Goal: Navigation & Orientation: Find specific page/section

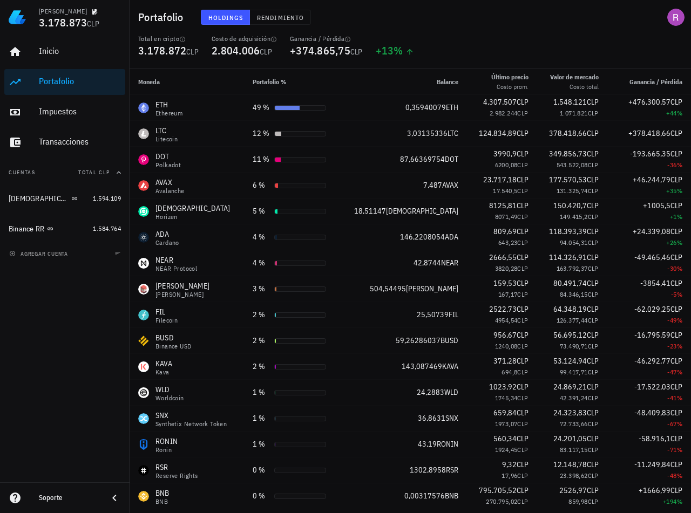
click at [272, 28] on div "Holdings Rendimiento" at bounding box center [343, 17] width 299 height 28
click at [272, 23] on button "Rendimiento" at bounding box center [280, 17] width 61 height 15
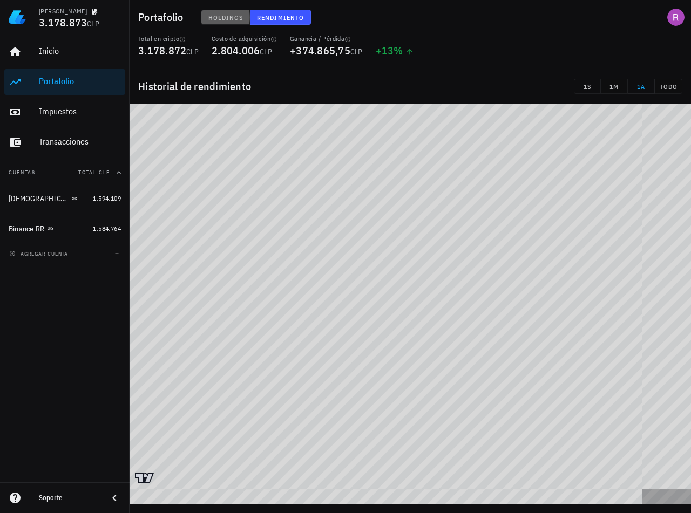
click at [221, 18] on span "Holdings" at bounding box center [226, 17] width 36 height 8
